Goal: Task Accomplishment & Management: Use online tool/utility

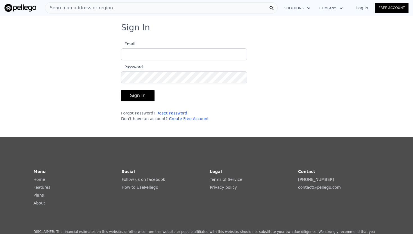
click at [131, 47] on label "Email" at bounding box center [184, 50] width 126 height 20
click at [131, 48] on input "Email" at bounding box center [184, 54] width 126 height 12
type input "[EMAIL_ADDRESS][DOMAIN_NAME]"
click at [142, 95] on button "Sign In" at bounding box center [137, 95] width 33 height 11
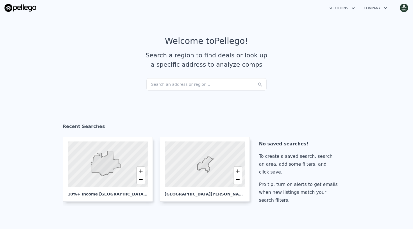
checkbox input "true"
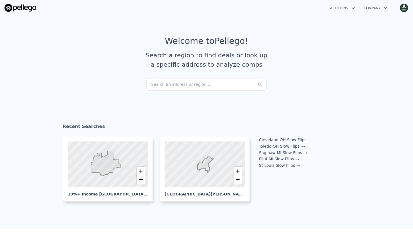
click at [404, 6] on img "button" at bounding box center [403, 7] width 9 height 9
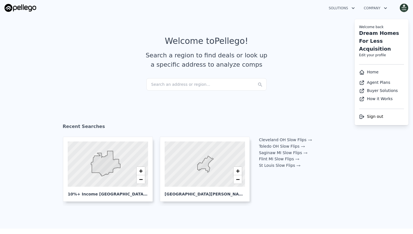
click at [307, 55] on article "Welcome to Pellego ! Search a region to find deals or look up a specific addres…" at bounding box center [206, 57] width 359 height 42
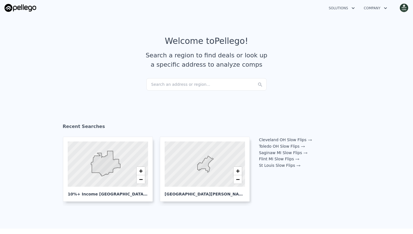
click at [230, 87] on div "Search an address or region..." at bounding box center [206, 84] width 120 height 12
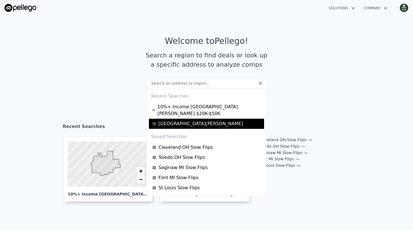
click at [190, 120] on div "[GEOGRAPHIC_DATA][PERSON_NAME]" at bounding box center [207, 123] width 110 height 7
